Goal: Task Accomplishment & Management: Manage account settings

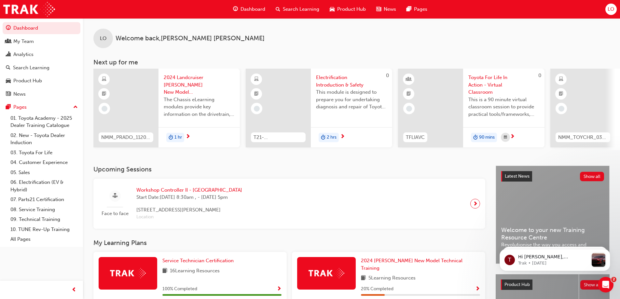
click at [609, 8] on span "LO" at bounding box center [611, 9] width 7 height 7
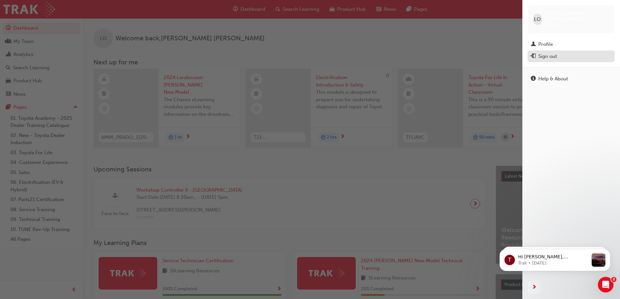
click at [538, 52] on div "Sign out" at bounding box center [571, 56] width 81 height 8
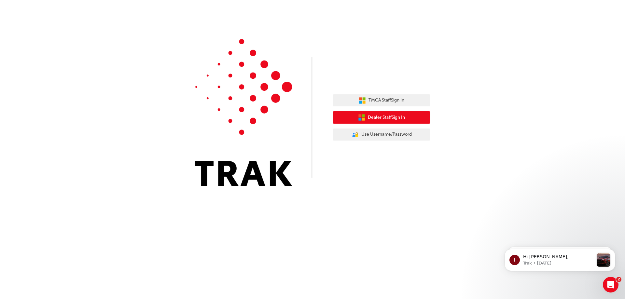
click at [388, 115] on span "Dealer Staff Sign In" at bounding box center [386, 117] width 37 height 7
